Goal: Check status: Check status

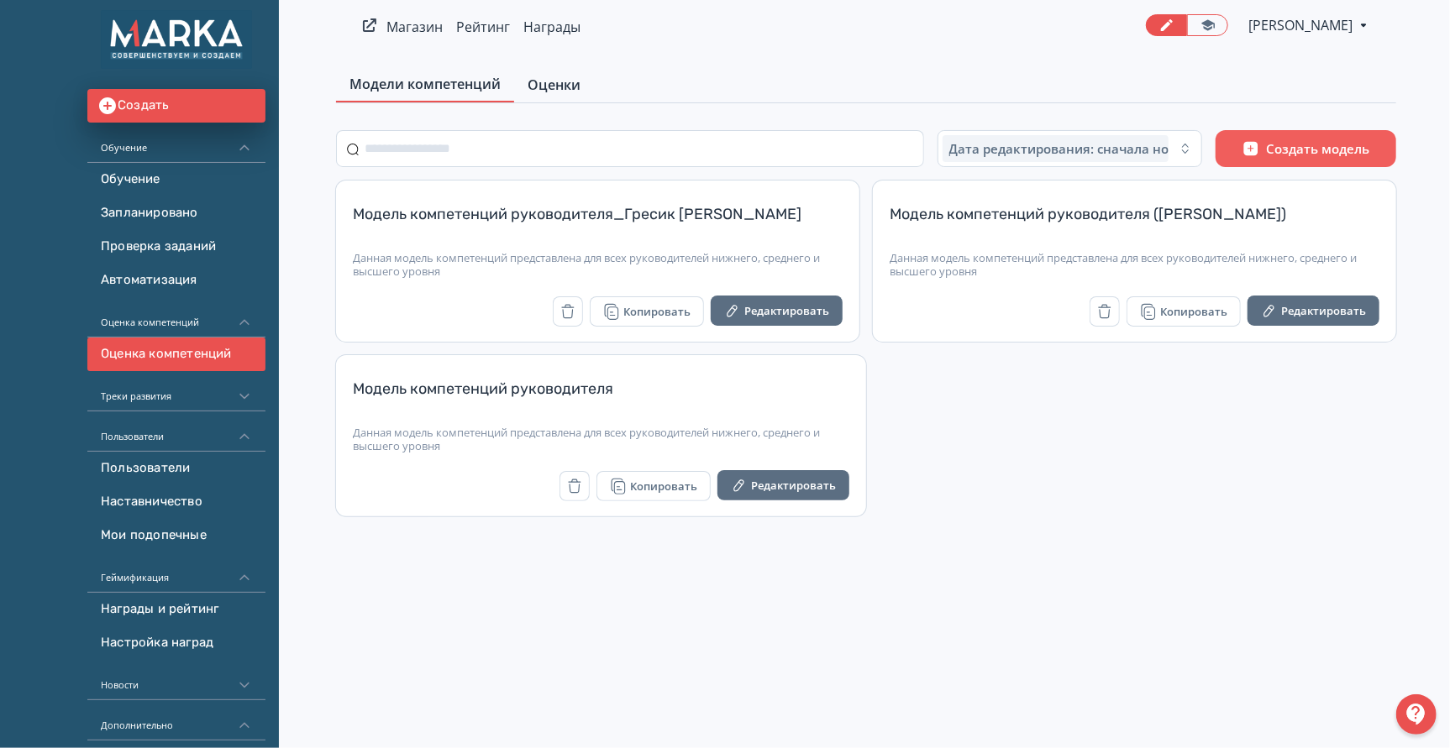
click at [579, 81] on span "Оценки" at bounding box center [553, 85] width 53 height 20
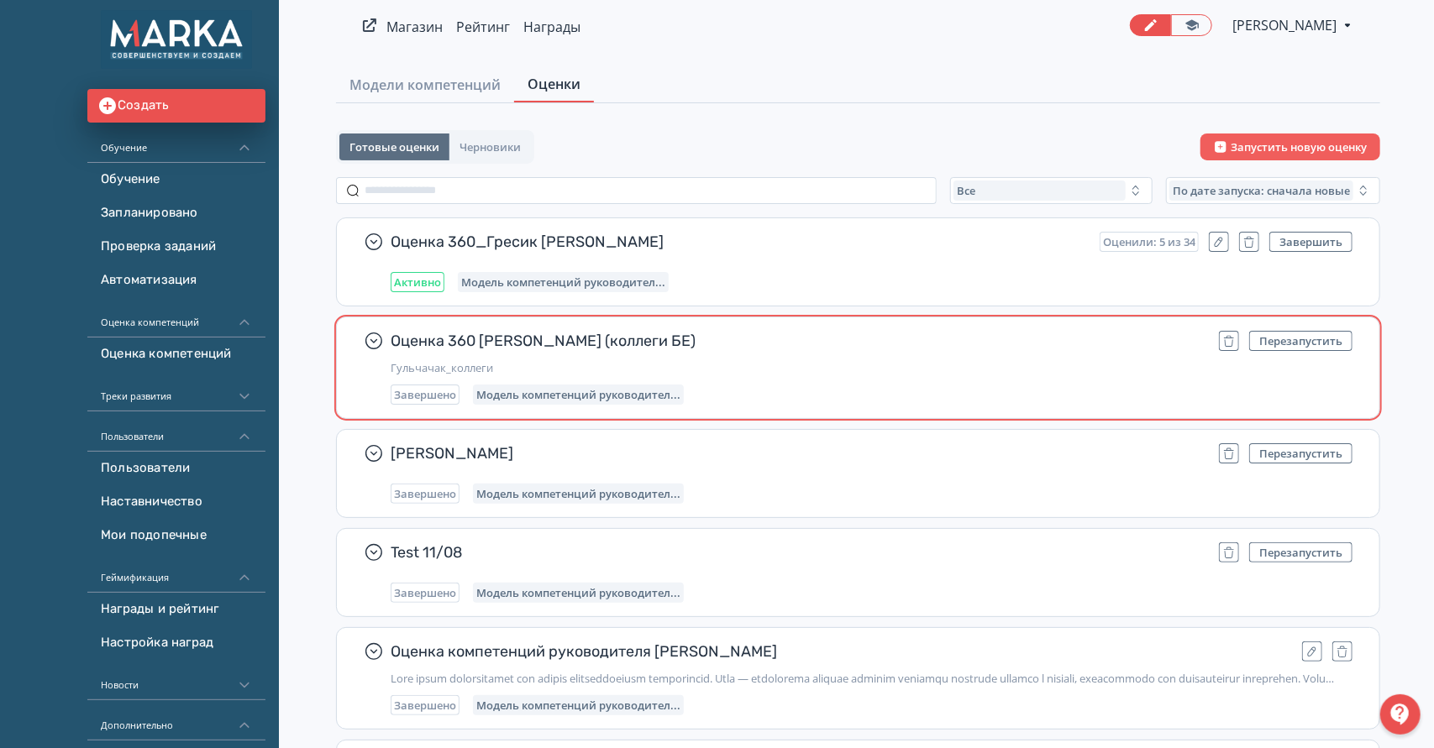
click at [877, 394] on div "Завершено Модель компетенций руководител..." at bounding box center [872, 395] width 962 height 20
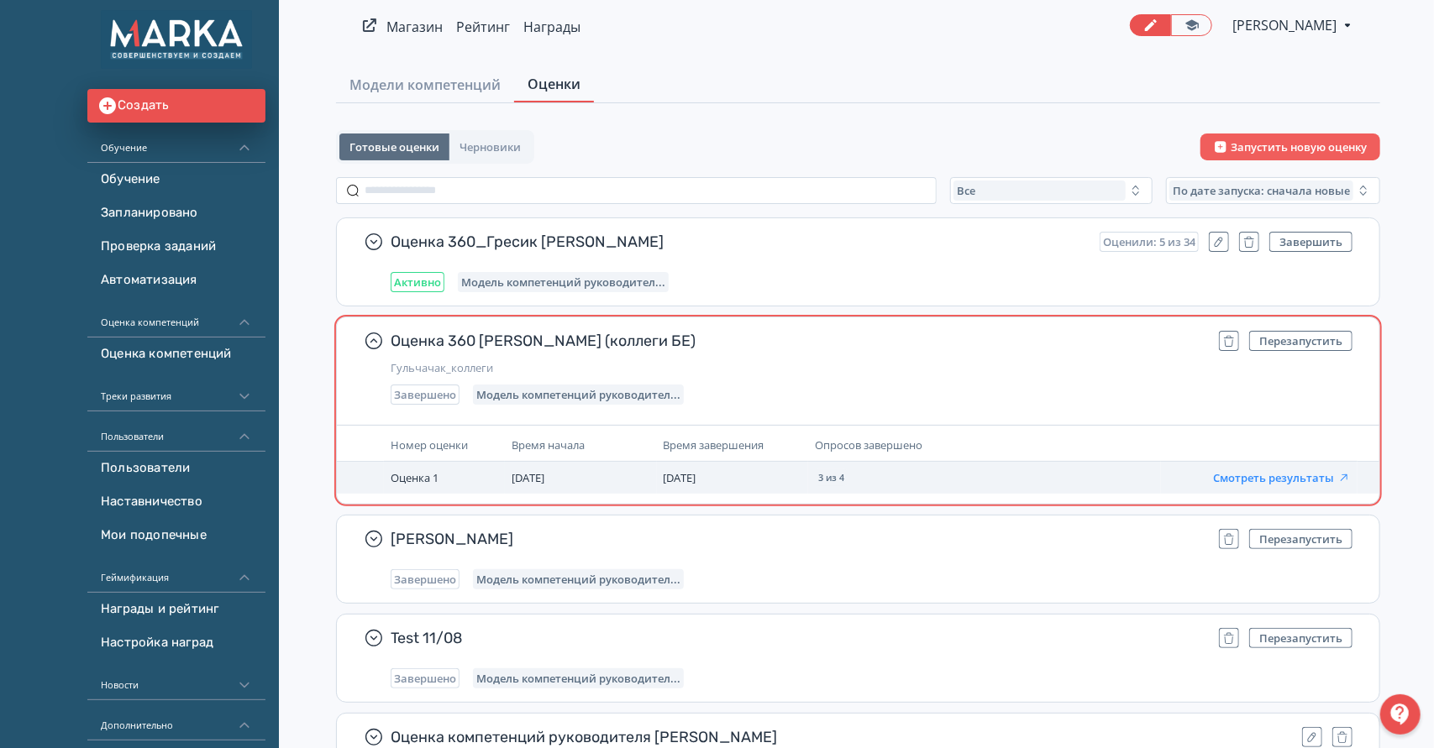
click at [1251, 476] on button "Смотреть результаты" at bounding box center [1282, 477] width 138 height 13
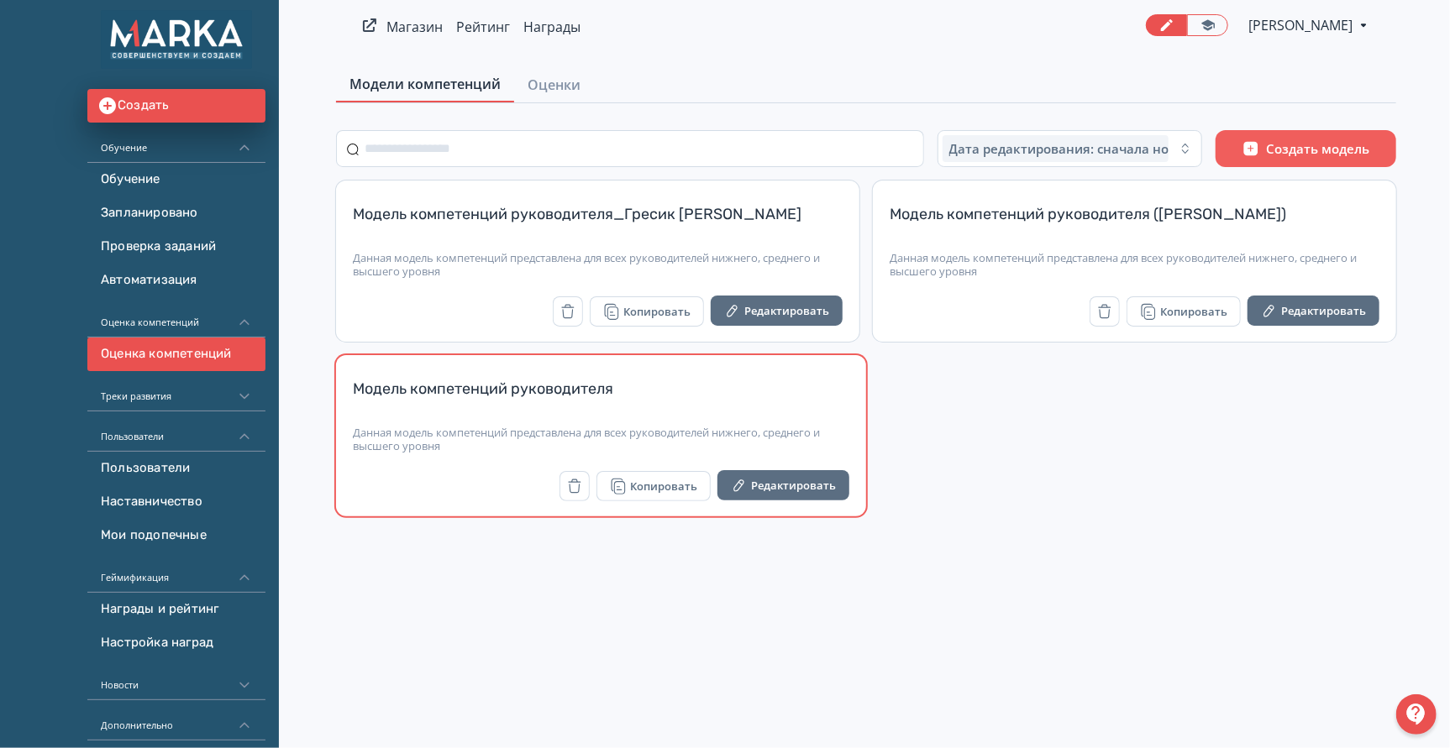
click at [665, 399] on div "Модель компетенций руководителя" at bounding box center [601, 399] width 496 height 40
click at [775, 485] on button "Редактировать" at bounding box center [783, 485] width 132 height 30
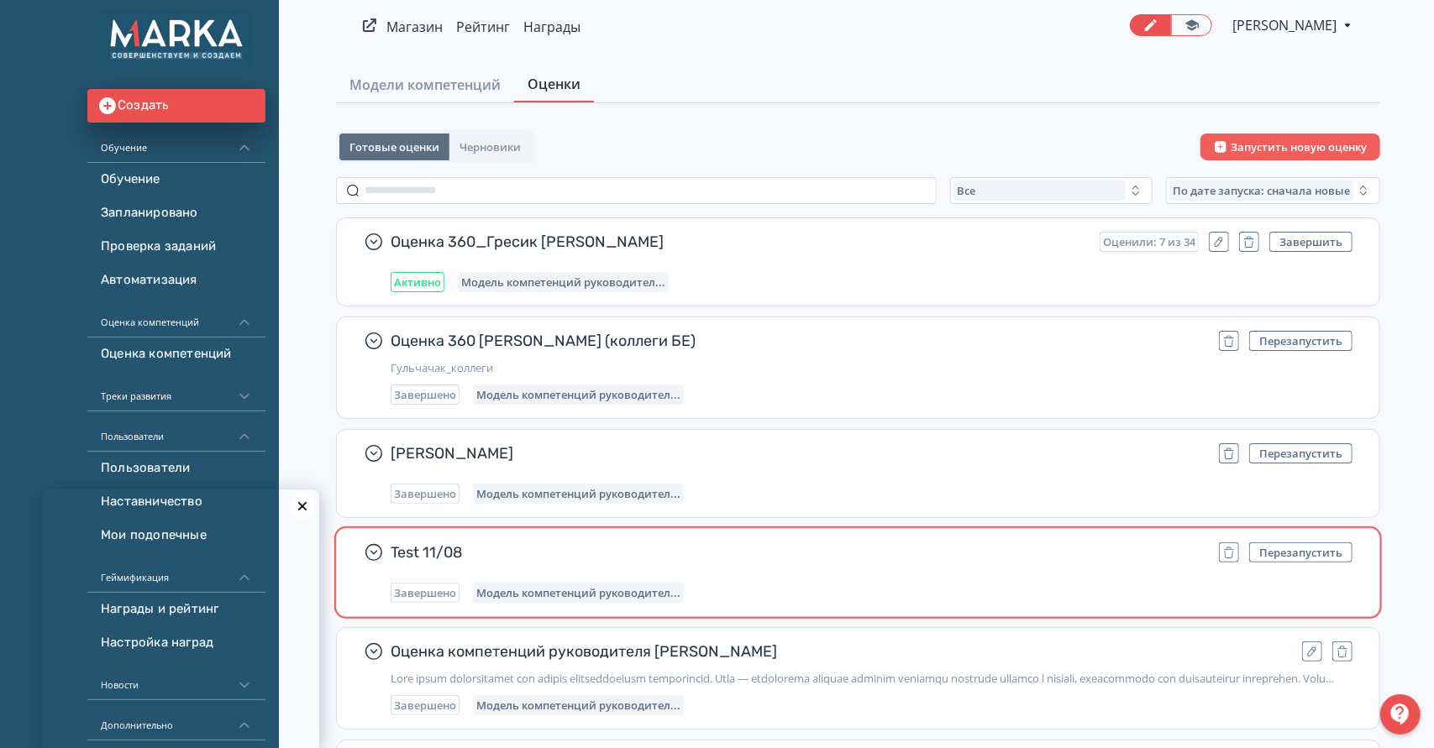
click at [821, 558] on span "Test 11/08" at bounding box center [798, 553] width 815 height 20
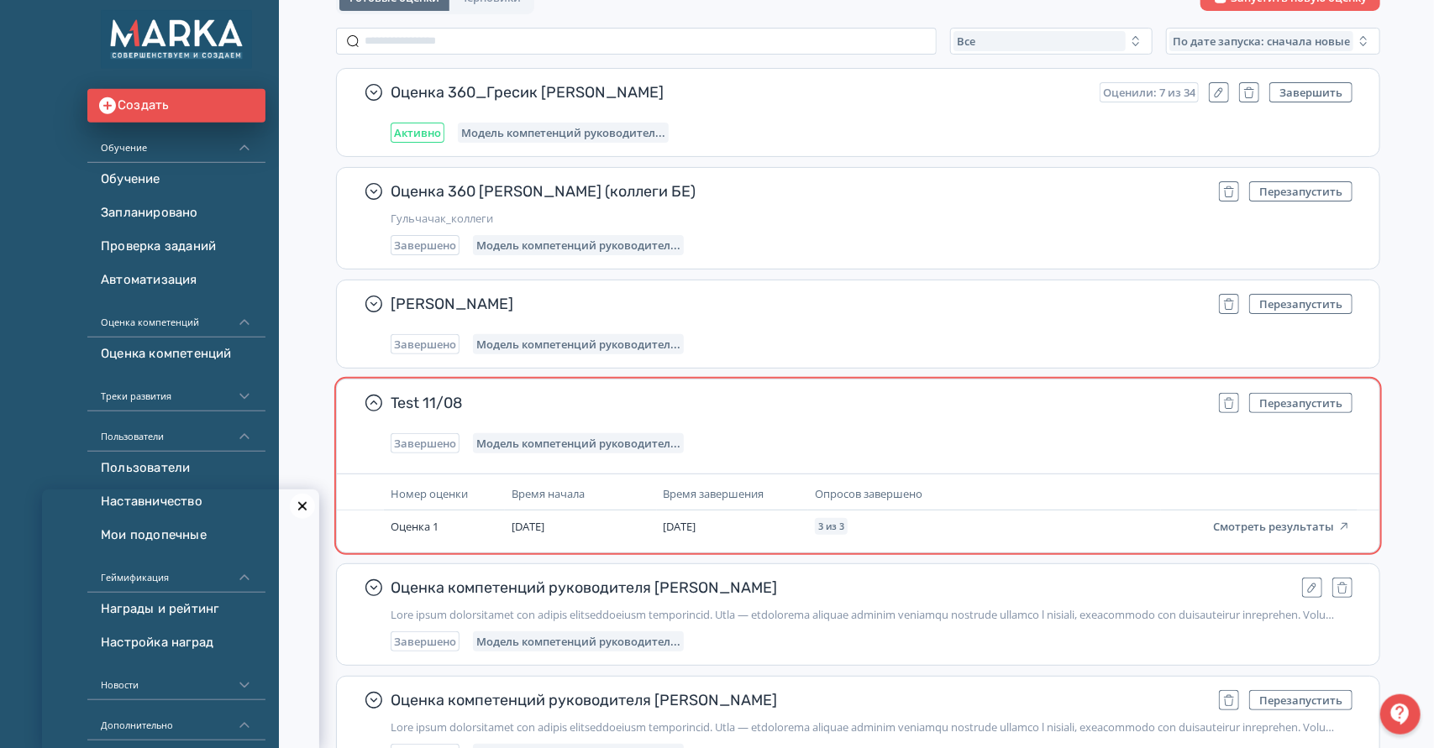
scroll to position [180, 0]
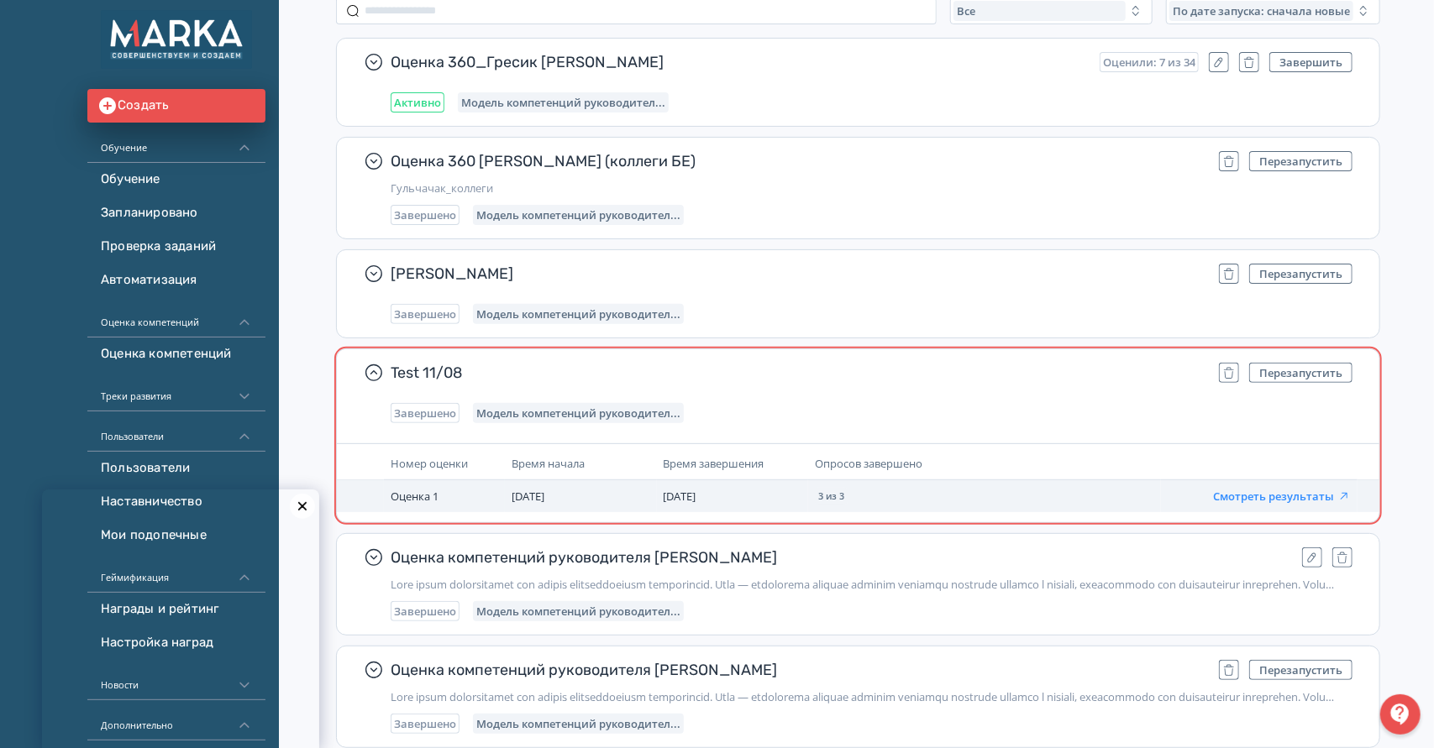
click at [1283, 496] on button "Смотреть результаты" at bounding box center [1282, 496] width 138 height 13
